Goal: Transaction & Acquisition: Purchase product/service

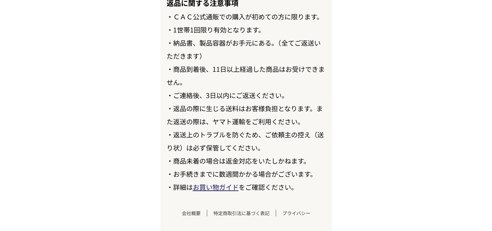
scroll to position [7255, 0]
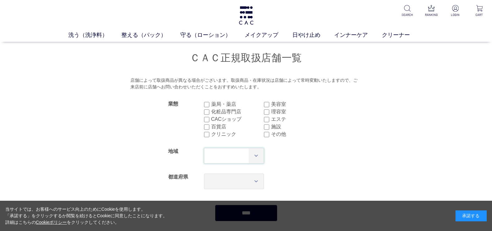
click at [231, 161] on select "*** **** **** **** **** **** **** ****" at bounding box center [234, 156] width 60 height 16
select select "**"
click at [204, 148] on select "*** **** **** **** **** **** **** ****" at bounding box center [234, 156] width 60 height 16
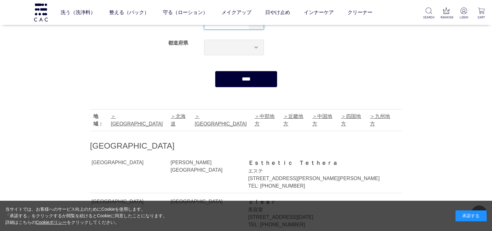
scroll to position [94, 0]
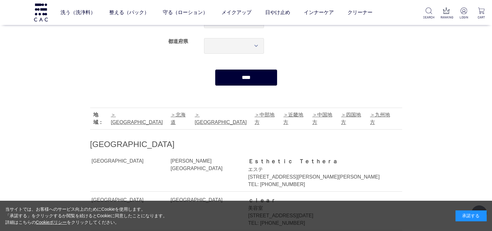
click at [242, 77] on input "****" at bounding box center [246, 77] width 62 height 17
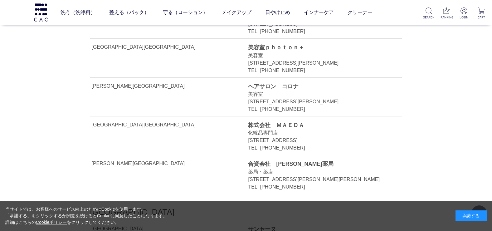
scroll to position [1530, 0]
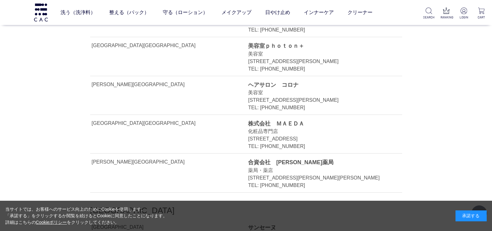
click at [297, 120] on div "株式会社　ＭＡＥＤＡ" at bounding box center [318, 124] width 140 height 8
drag, startPoint x: 303, startPoint y: 93, endPoint x: 250, endPoint y: 92, distance: 53.7
click at [250, 120] on div "株式会社　ＭＡＥＤＡ" at bounding box center [318, 124] width 140 height 8
copy div "株式会社　ＭＡＥＤＡ"
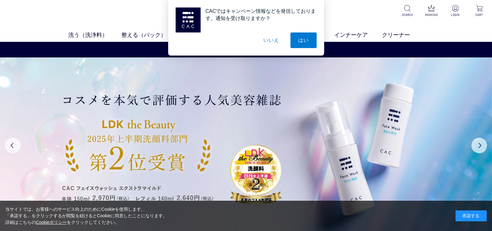
click at [267, 42] on button "いいえ" at bounding box center [271, 40] width 31 height 16
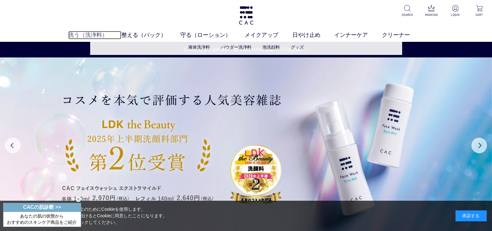
click at [87, 35] on link "洗う（洗浄料）" at bounding box center [94, 35] width 53 height 8
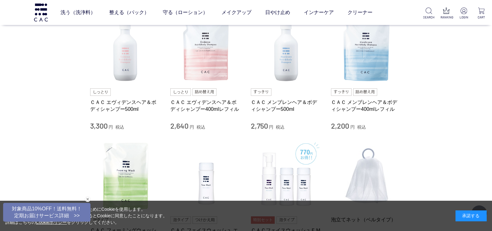
scroll to position [281, 0]
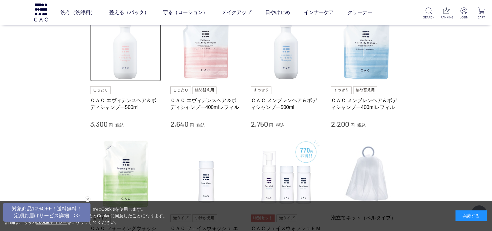
click at [118, 52] on img at bounding box center [125, 46] width 71 height 71
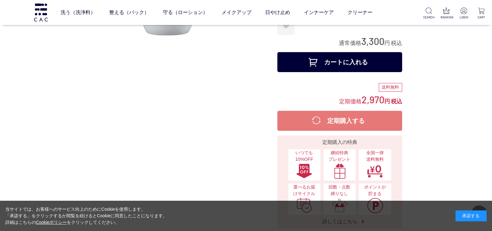
scroll to position [156, 0]
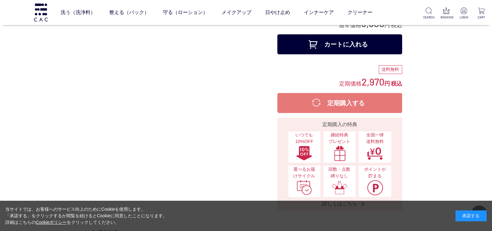
click at [361, 107] on button "定期購入する" at bounding box center [340, 103] width 125 height 20
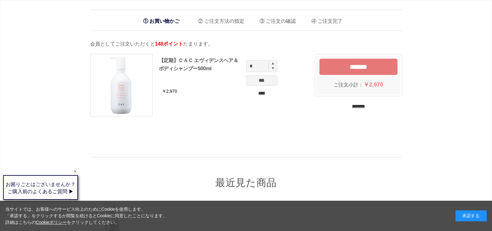
click at [216, 22] on li "ご注文方法の指定" at bounding box center [219, 19] width 51 height 13
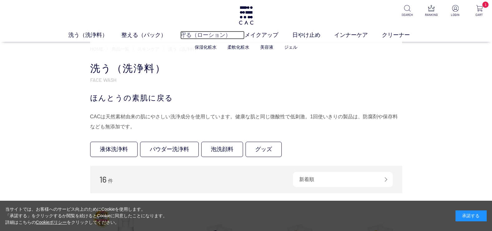
click at [209, 37] on link "守る（ローション）" at bounding box center [212, 35] width 65 height 8
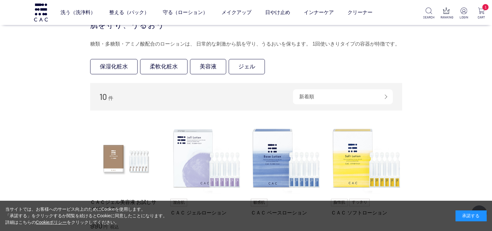
scroll to position [125, 0]
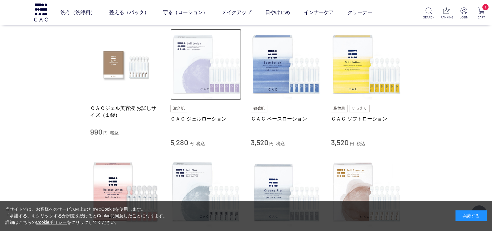
click at [190, 69] on img at bounding box center [206, 64] width 71 height 71
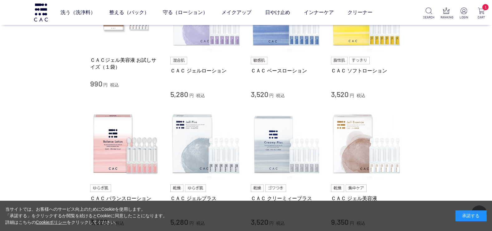
scroll to position [187, 0]
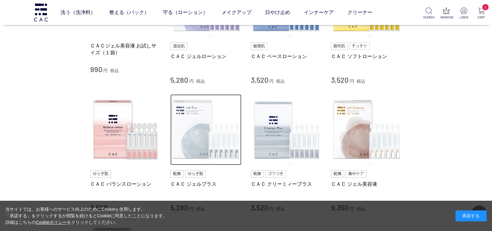
click at [180, 121] on img at bounding box center [206, 129] width 71 height 71
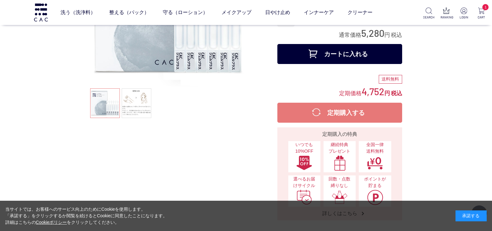
scroll to position [62, 0]
